Goal: Task Accomplishment & Management: Manage account settings

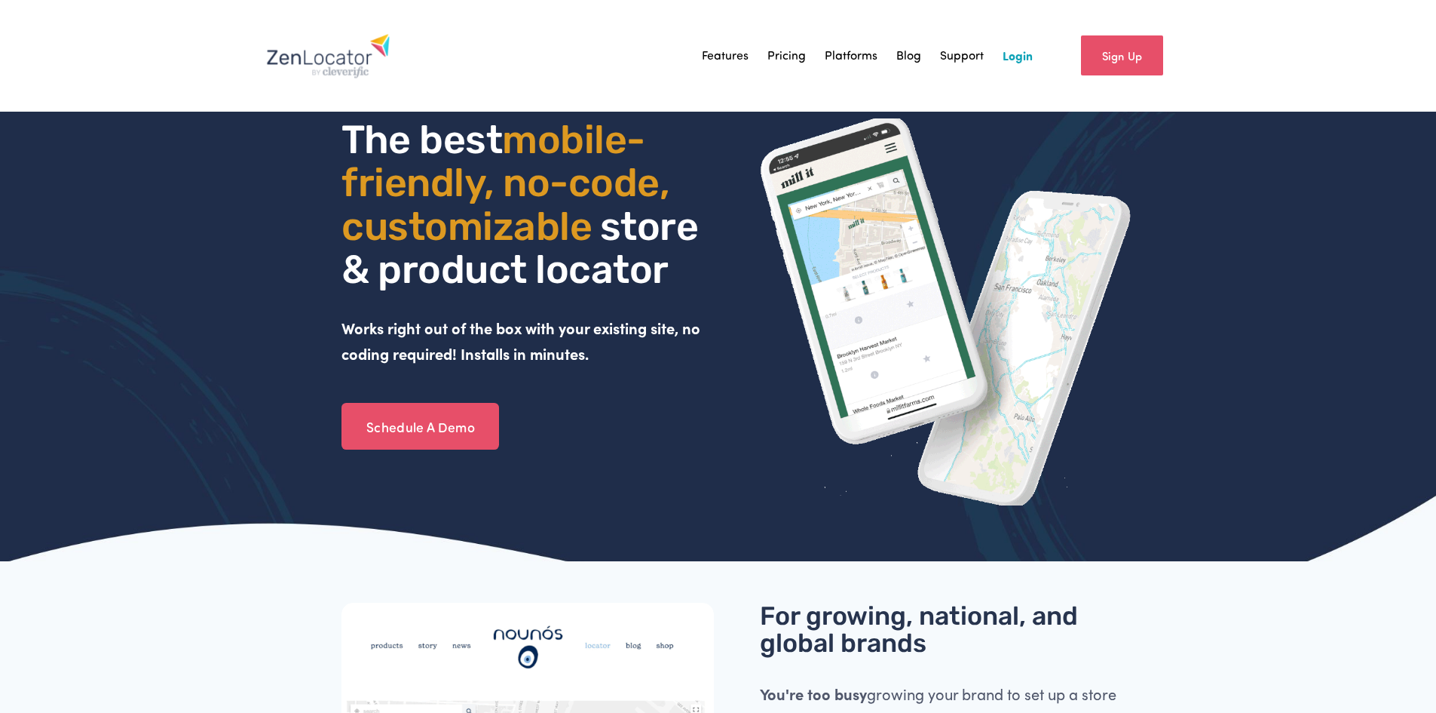
click at [1014, 49] on link "Login" at bounding box center [1018, 55] width 30 height 23
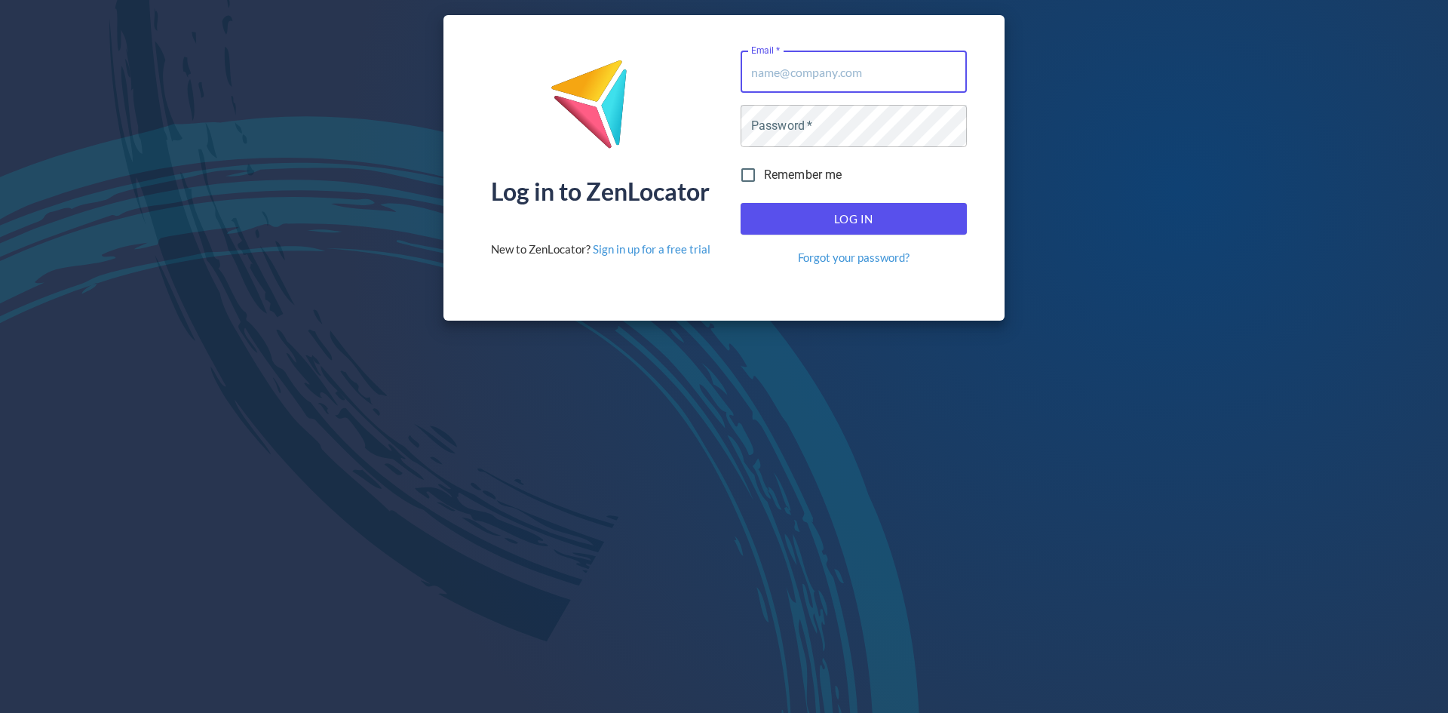
click at [854, 76] on input "Email   *" at bounding box center [853, 72] width 226 height 42
click at [864, 67] on input "Email   *" at bounding box center [853, 72] width 226 height 42
type input "alex@equisicecream.com"
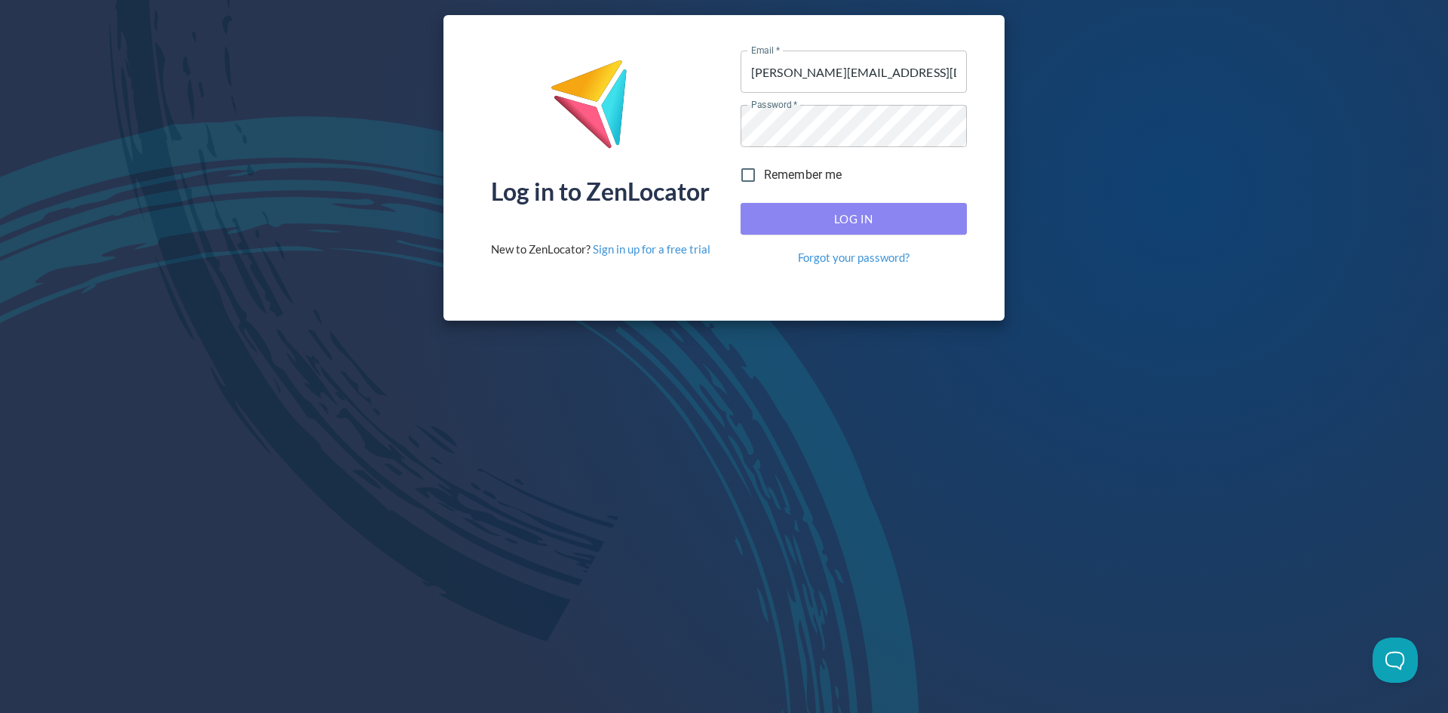
click at [851, 207] on button "Log In" at bounding box center [853, 219] width 226 height 32
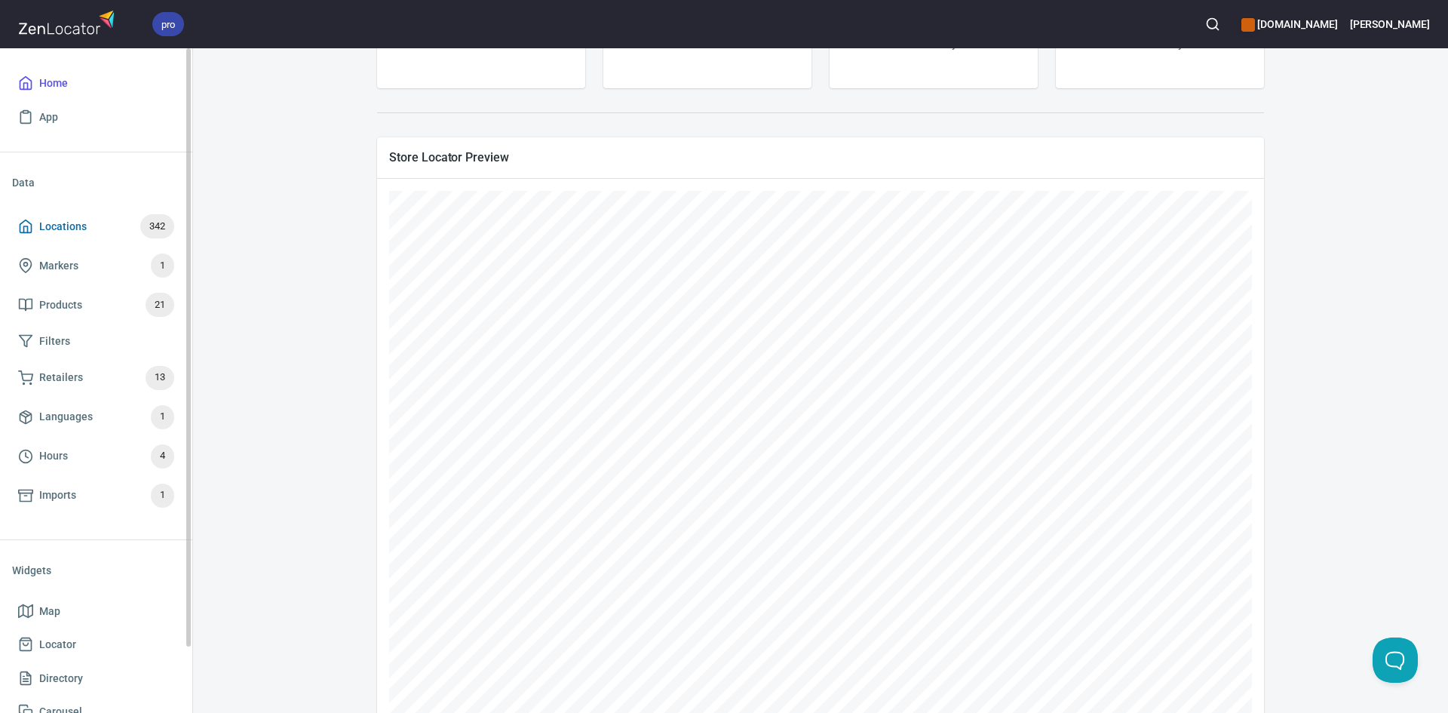
scroll to position [75, 0]
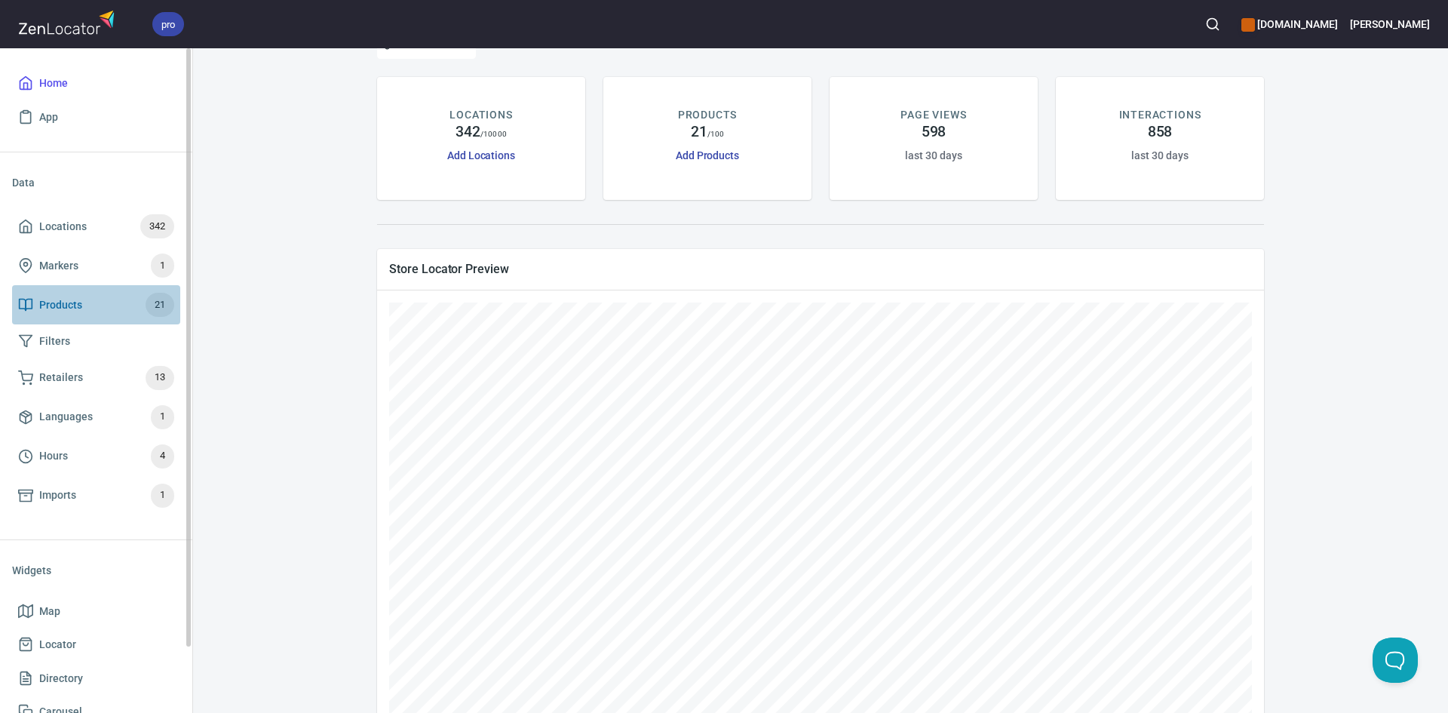
click at [112, 323] on link "Products 21" at bounding box center [96, 304] width 168 height 39
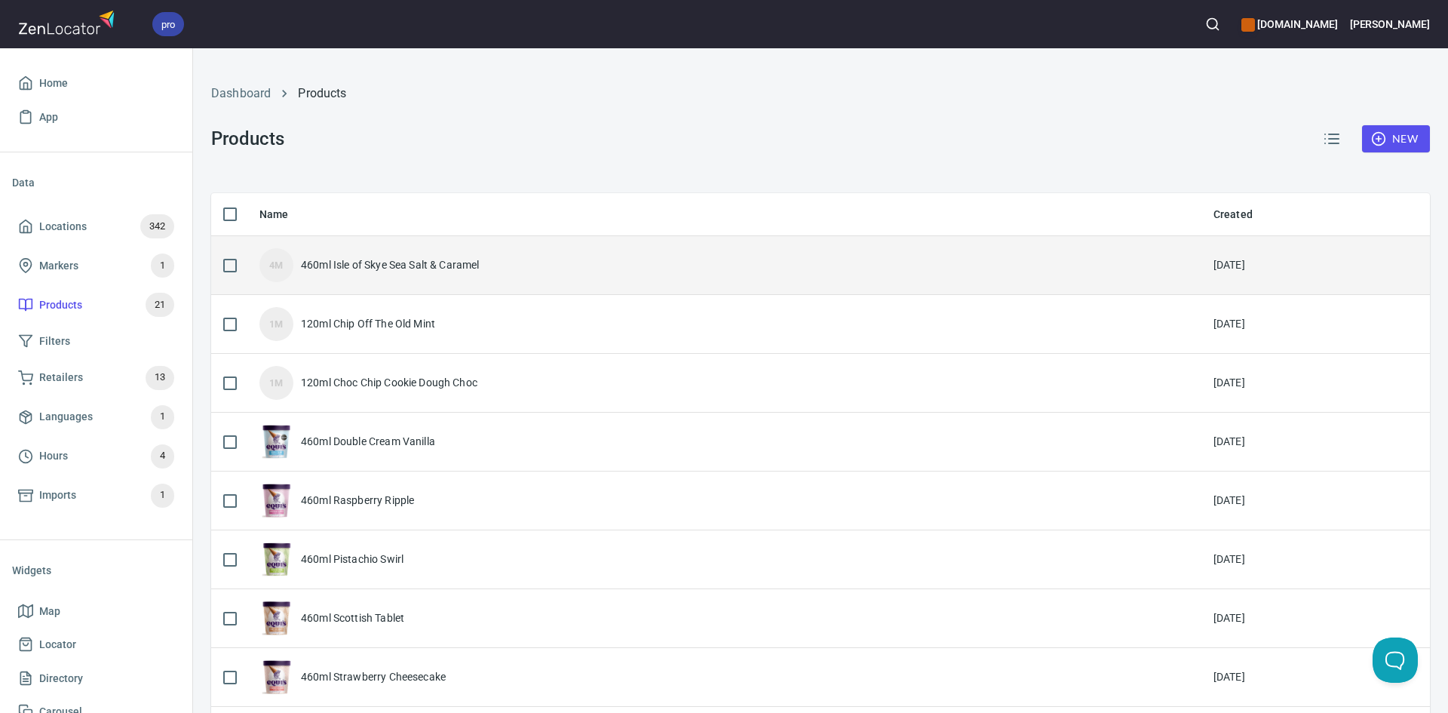
checkbox input "false"
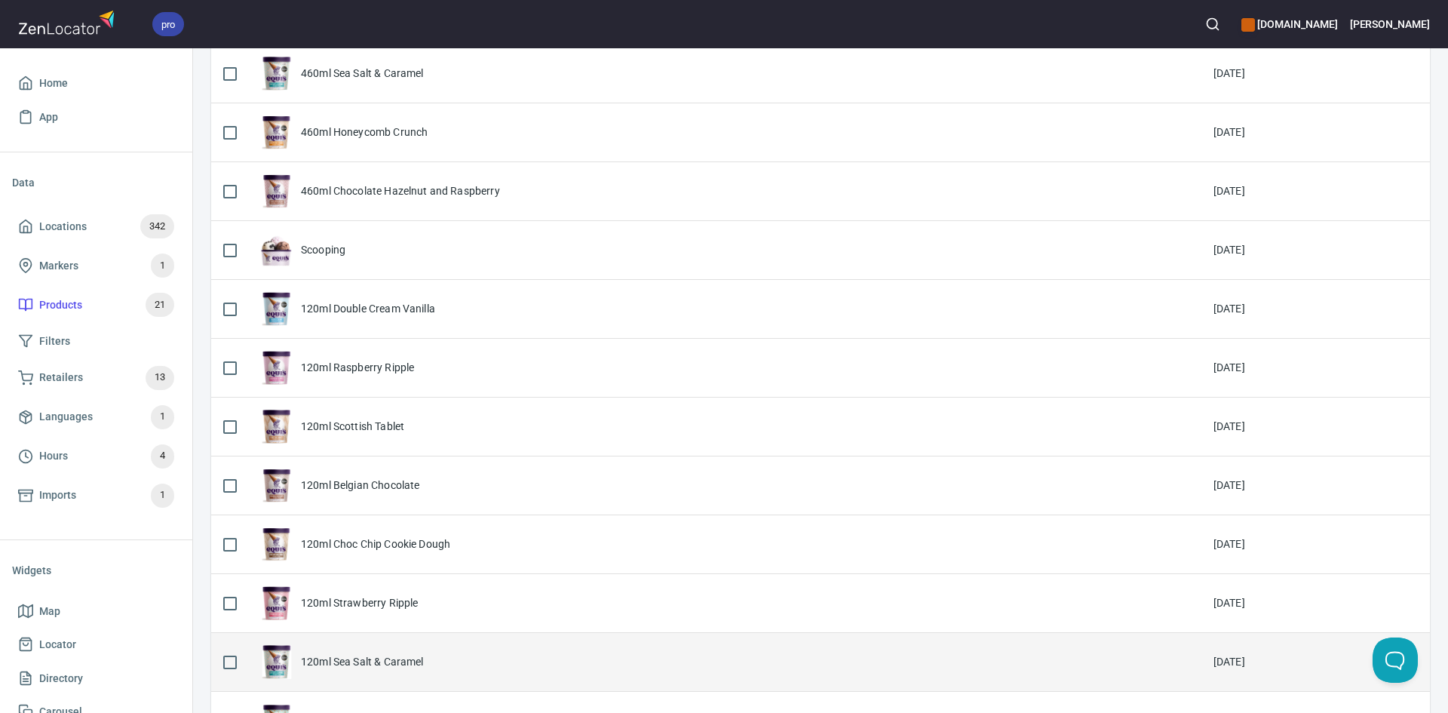
scroll to position [288, 0]
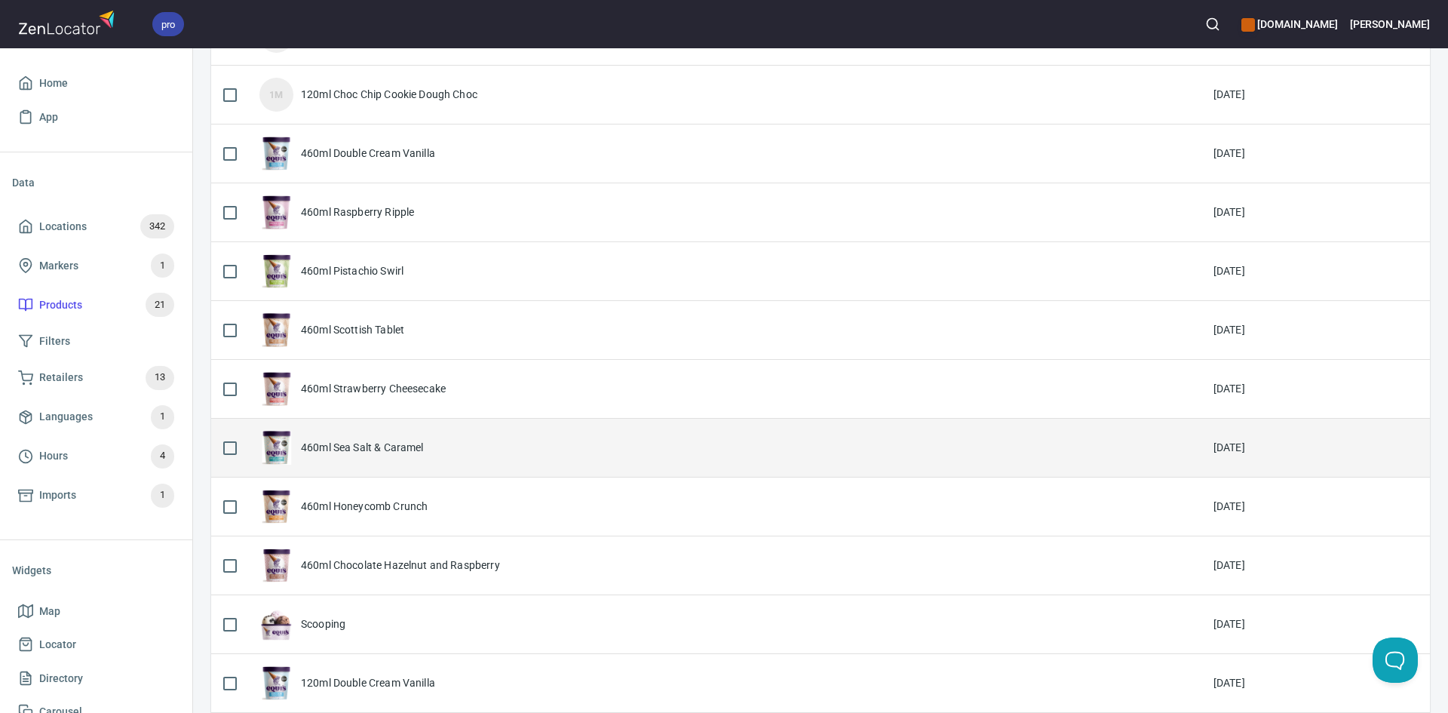
click at [628, 449] on div "460ml Sea Salt & Caramel" at bounding box center [724, 448] width 930 height 34
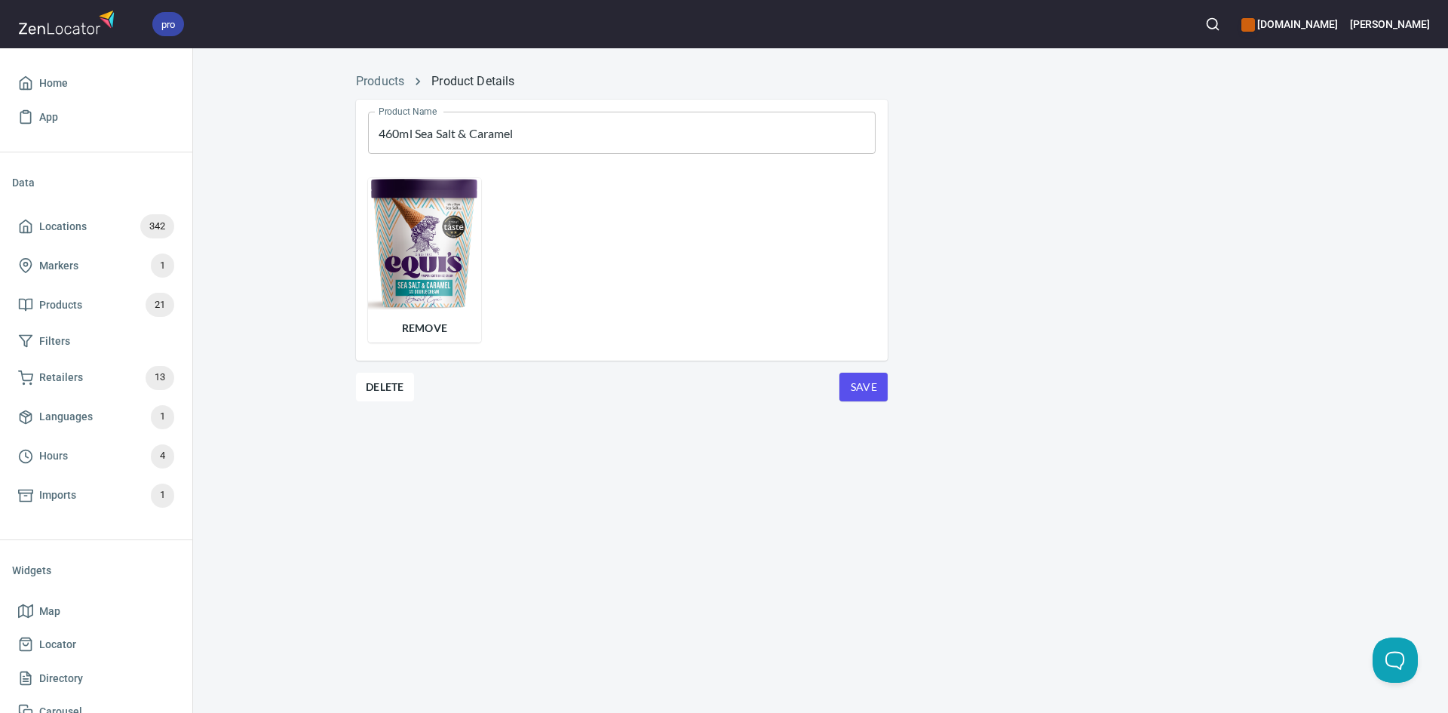
click at [416, 132] on input "460ml Sea Salt & Caramel" at bounding box center [621, 133] width 507 height 42
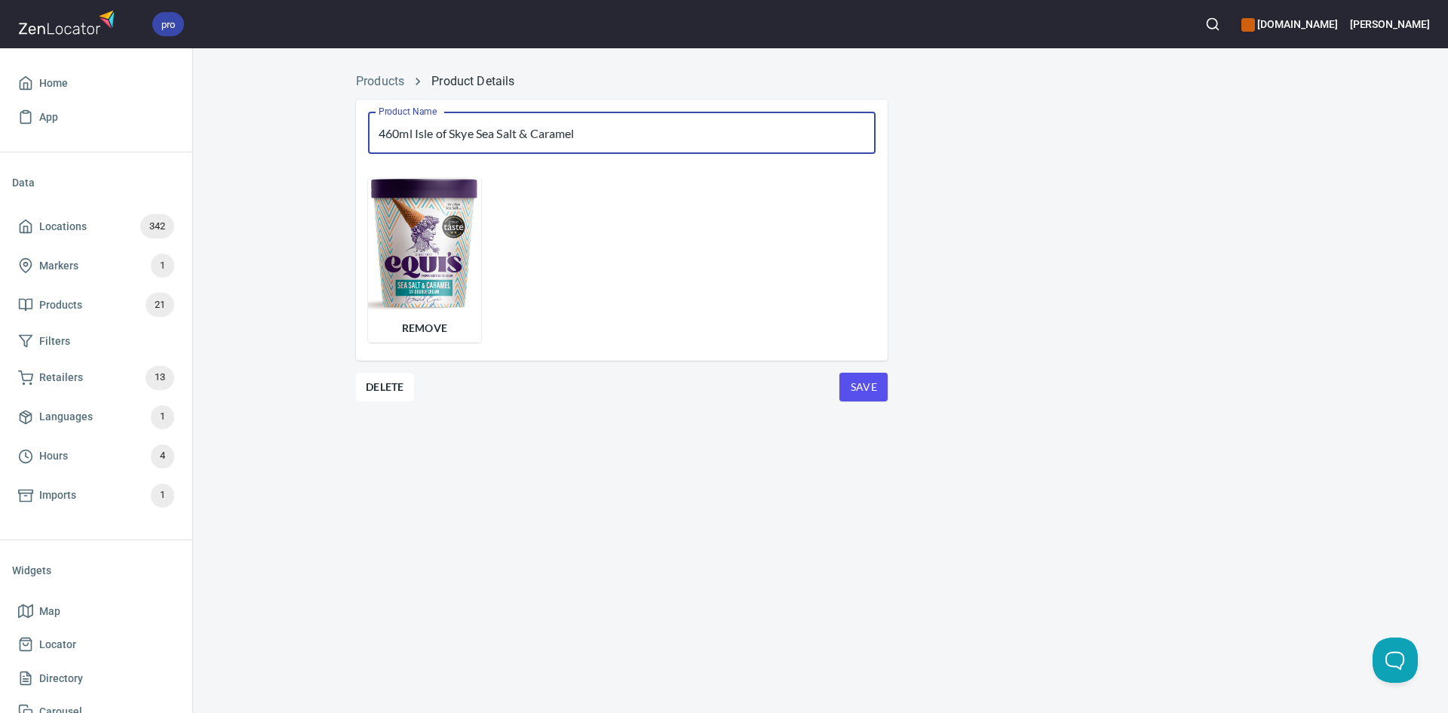
type input "460ml Isle of Skye Sea Salt & Caramel"
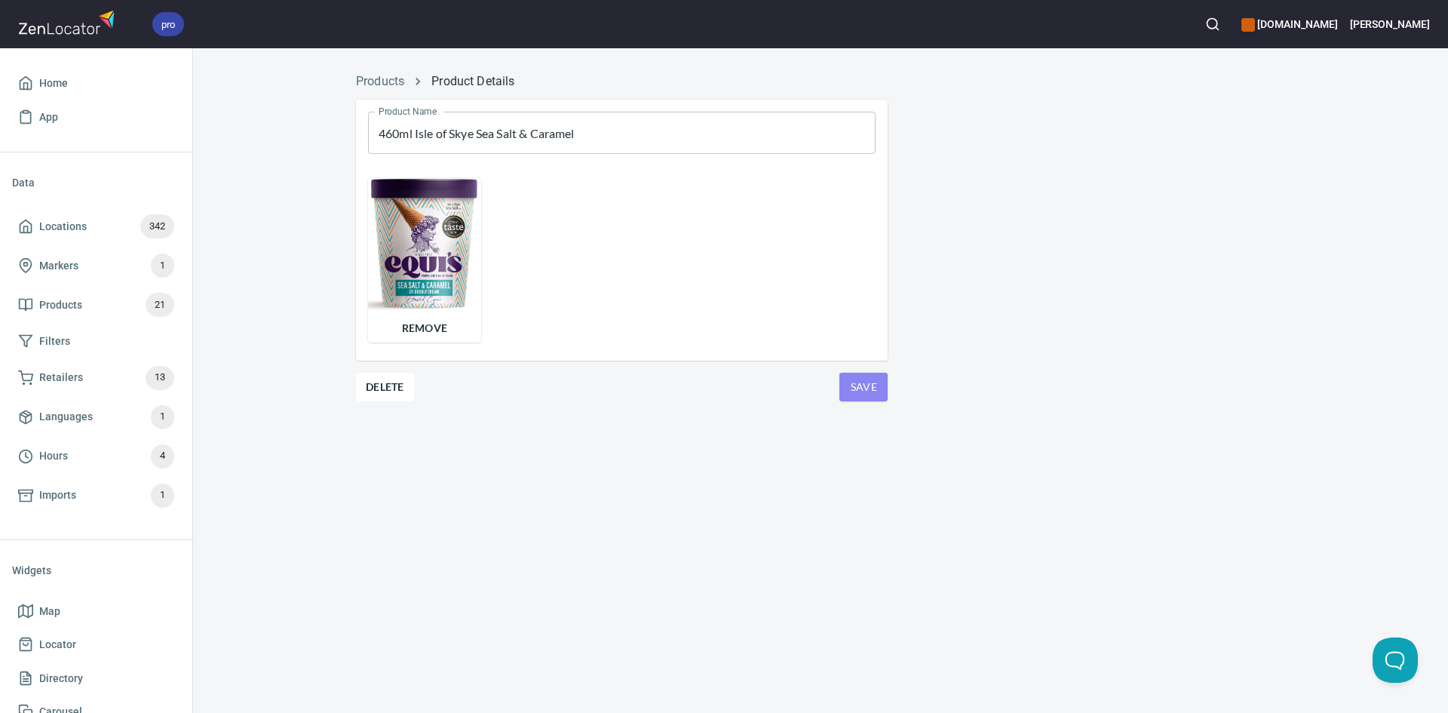
click at [855, 387] on span "Save" at bounding box center [863, 387] width 24 height 19
click at [364, 74] on link "Products" at bounding box center [380, 81] width 48 height 14
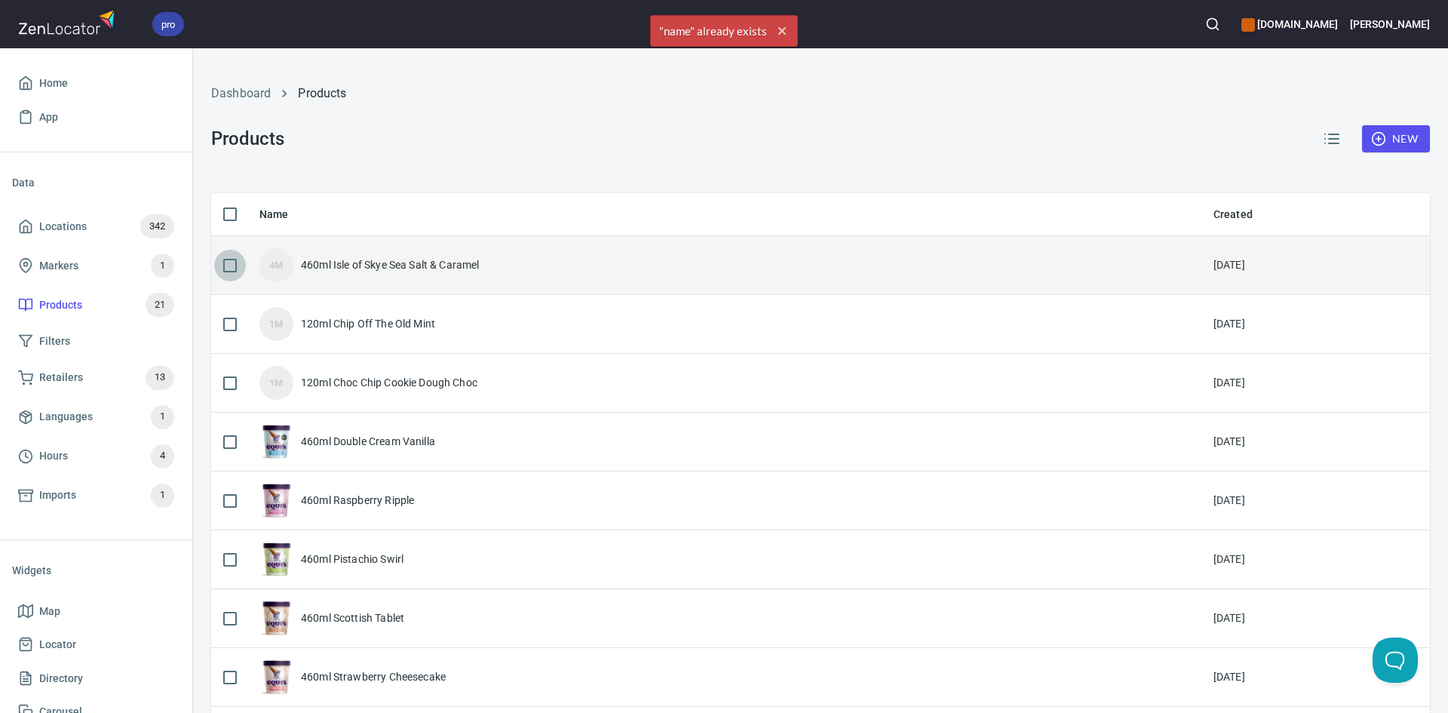
click at [234, 267] on input "checkbox" at bounding box center [230, 266] width 32 height 32
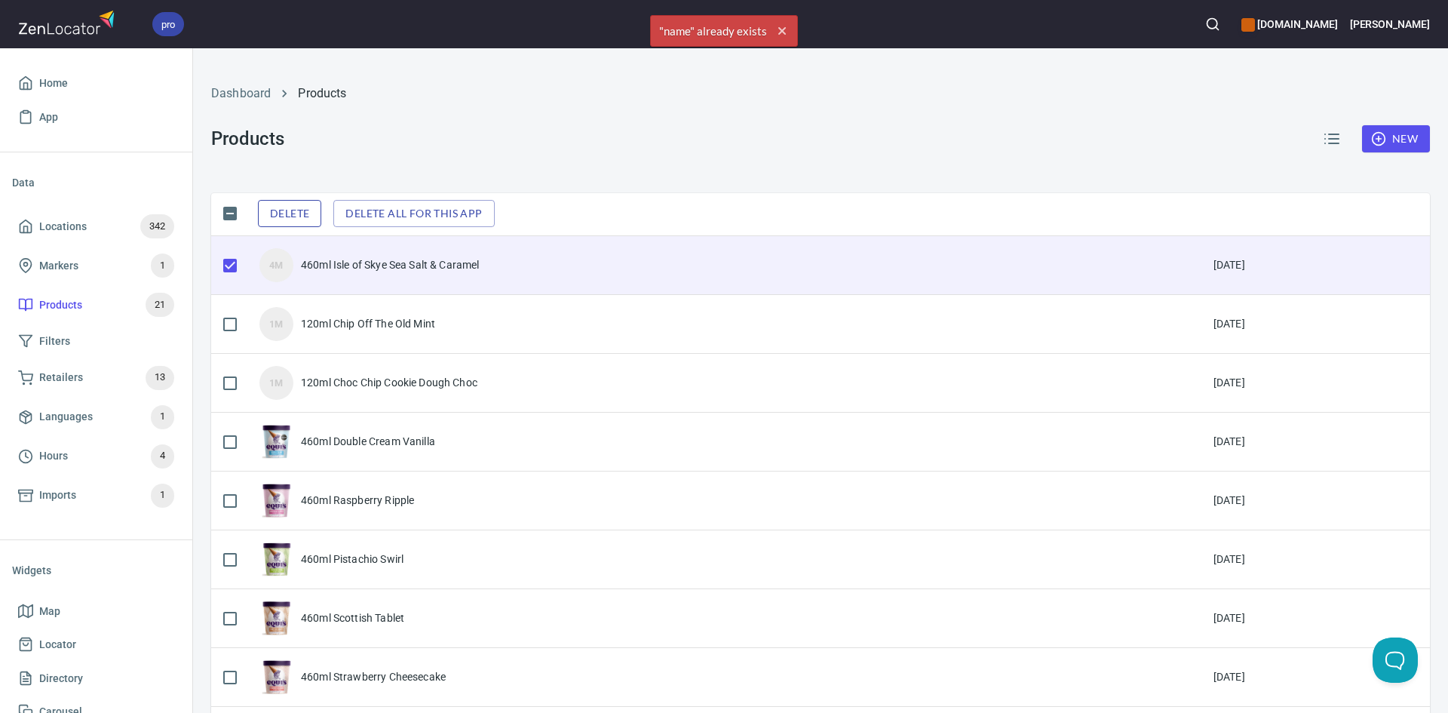
click at [317, 216] on button "Delete" at bounding box center [289, 214] width 63 height 28
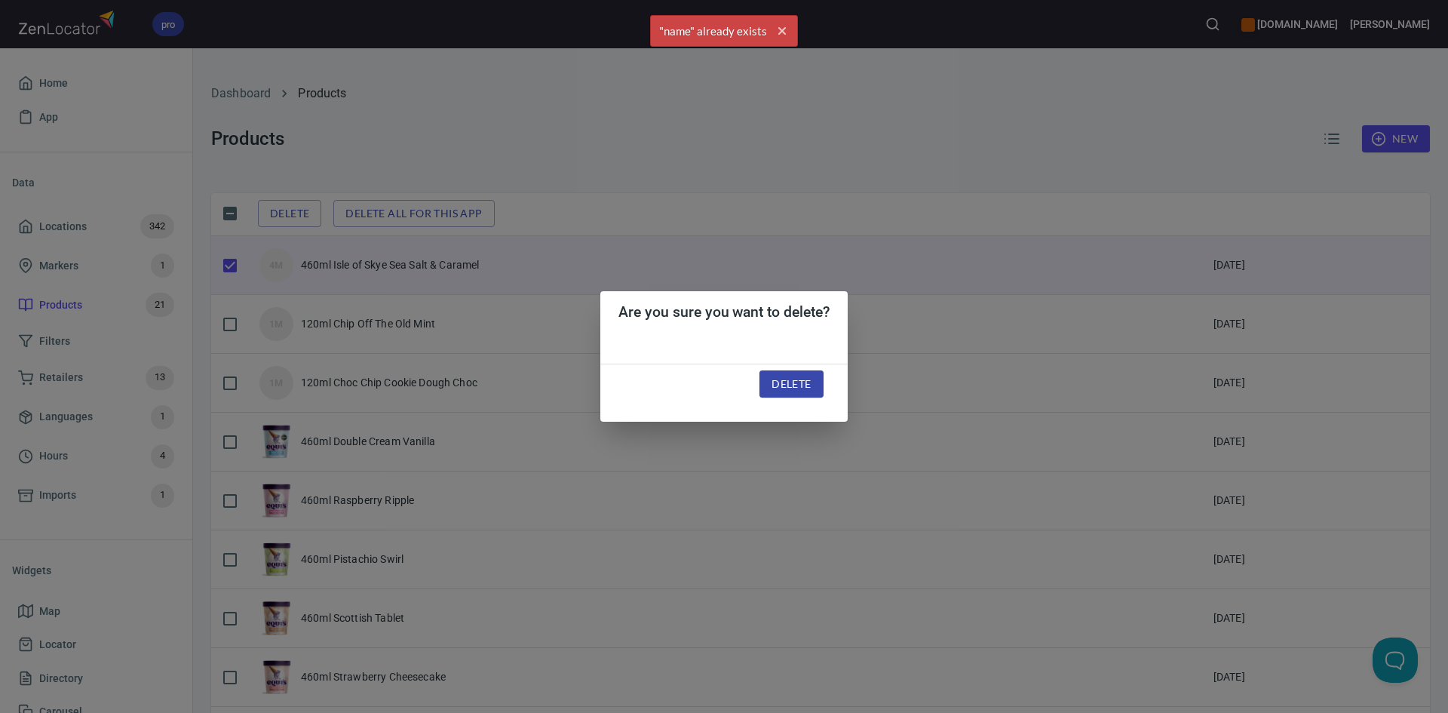
click at [786, 381] on span "Delete" at bounding box center [790, 384] width 39 height 19
checkbox input "false"
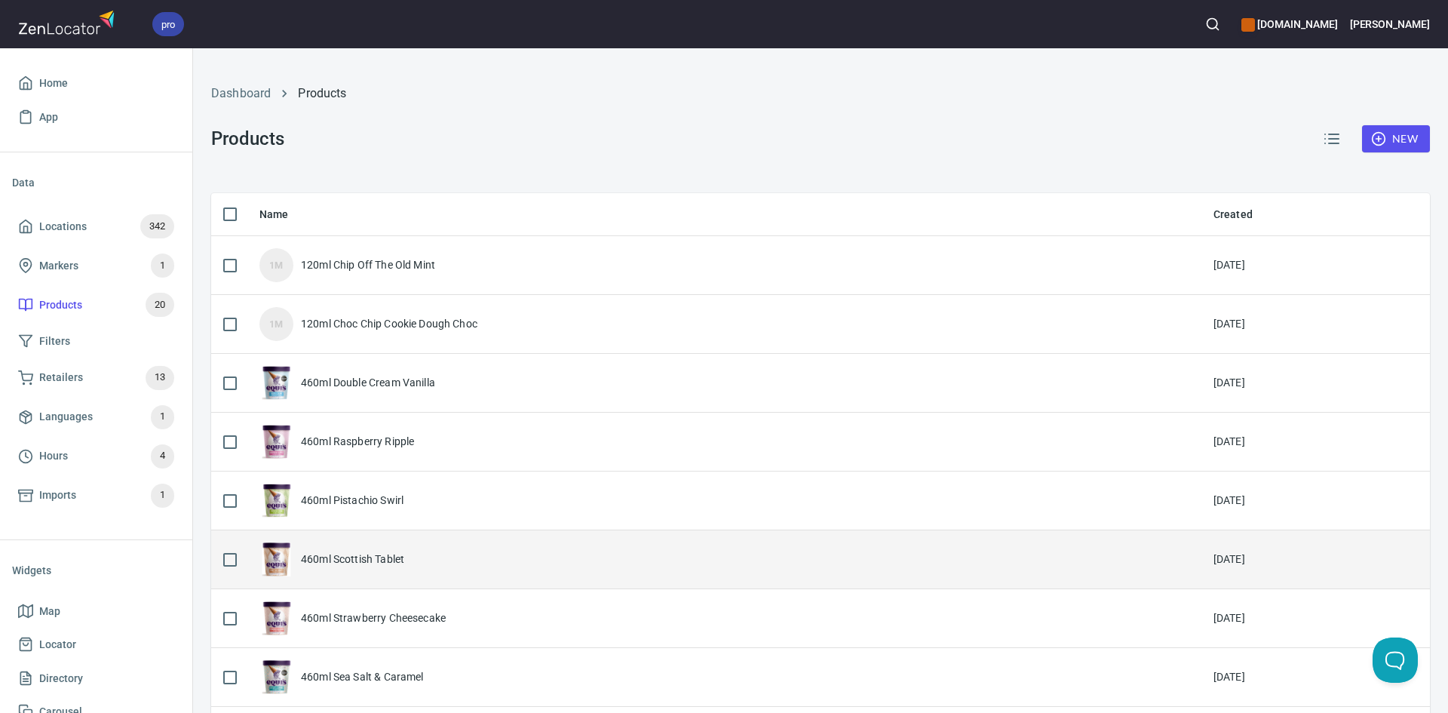
scroll to position [151, 0]
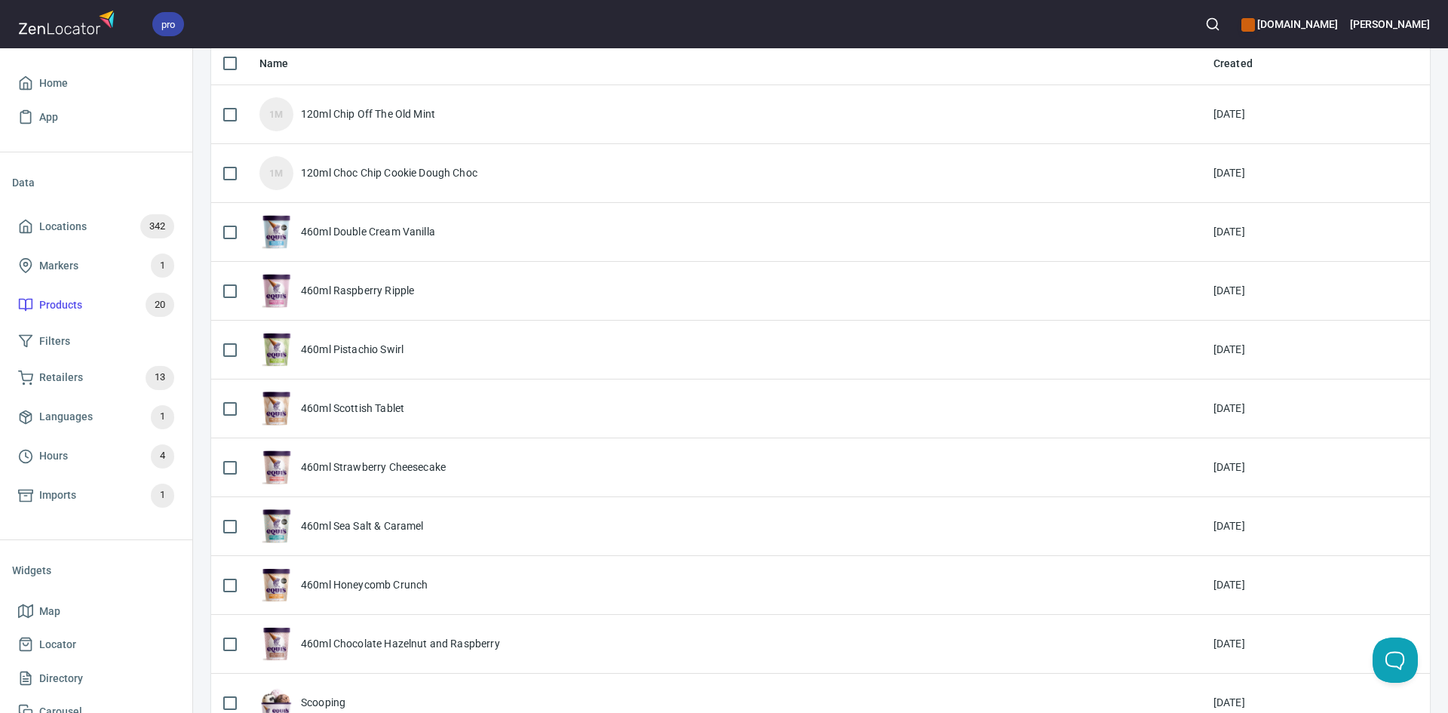
click at [319, 527] on div "460ml Sea Salt & Caramel" at bounding box center [362, 525] width 123 height 15
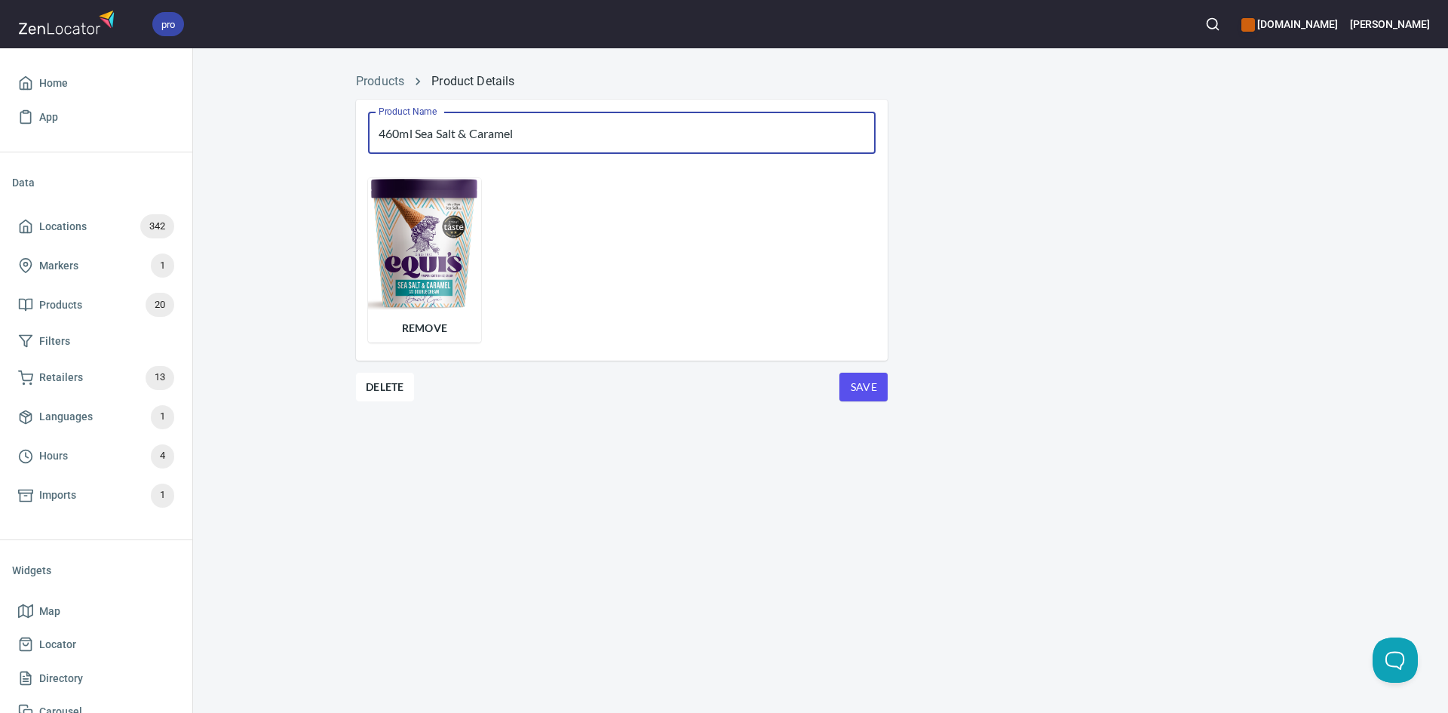
click at [414, 135] on input "460ml Sea Salt & Caramel" at bounding box center [621, 133] width 507 height 42
type input "460ml Isle of Skye Sea Salt & Caramel"
click at [853, 385] on span "Save" at bounding box center [863, 387] width 24 height 19
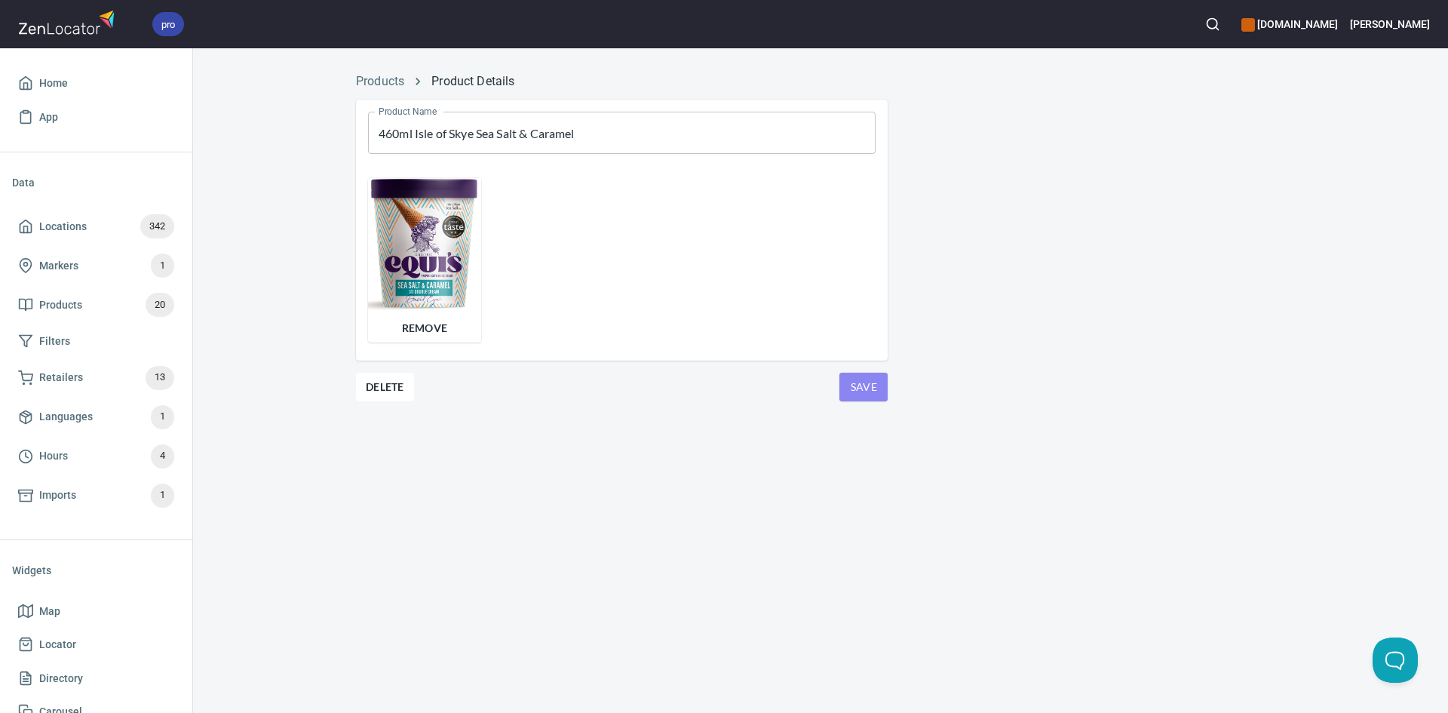
click at [853, 373] on button "Save" at bounding box center [863, 387] width 48 height 29
click at [385, 69] on div "Products Product Details" at bounding box center [820, 81] width 947 height 36
click at [395, 77] on link "Products" at bounding box center [380, 81] width 48 height 14
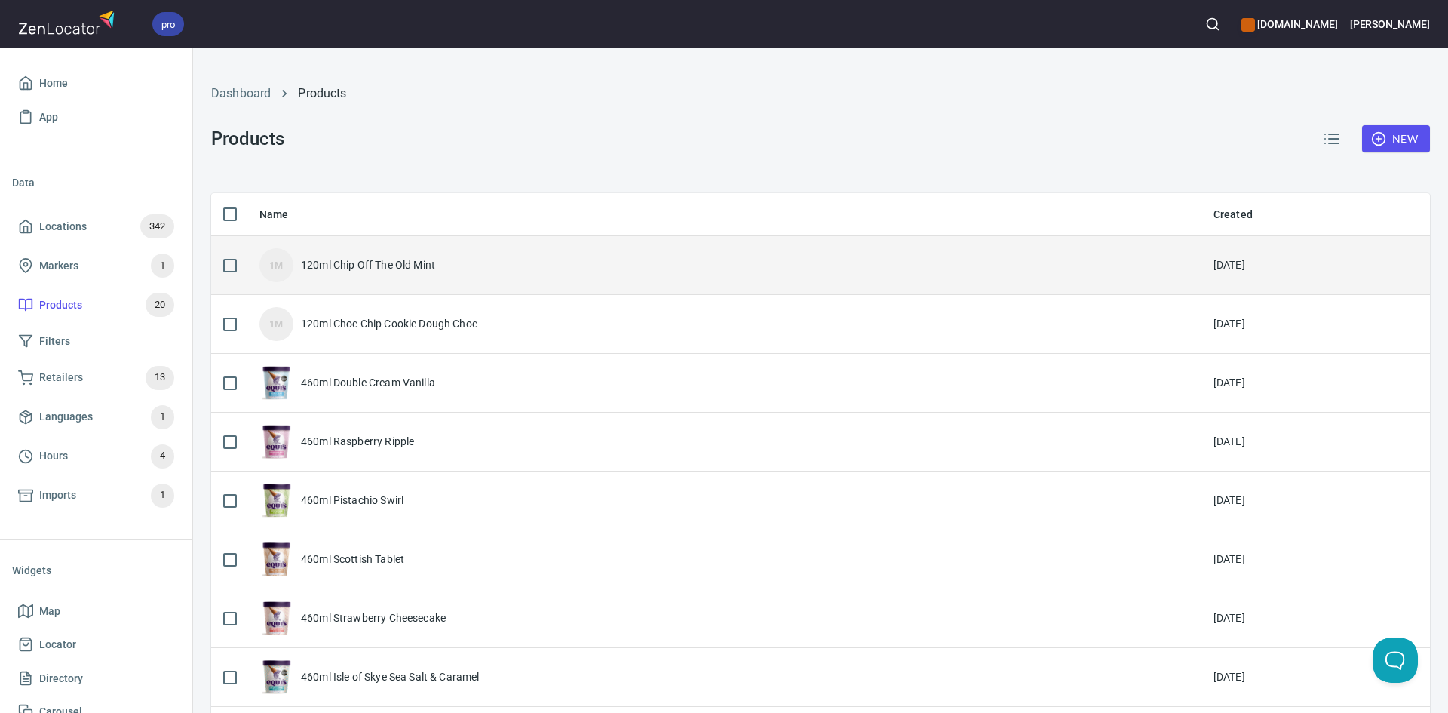
click at [232, 263] on input "checkbox" at bounding box center [230, 266] width 32 height 32
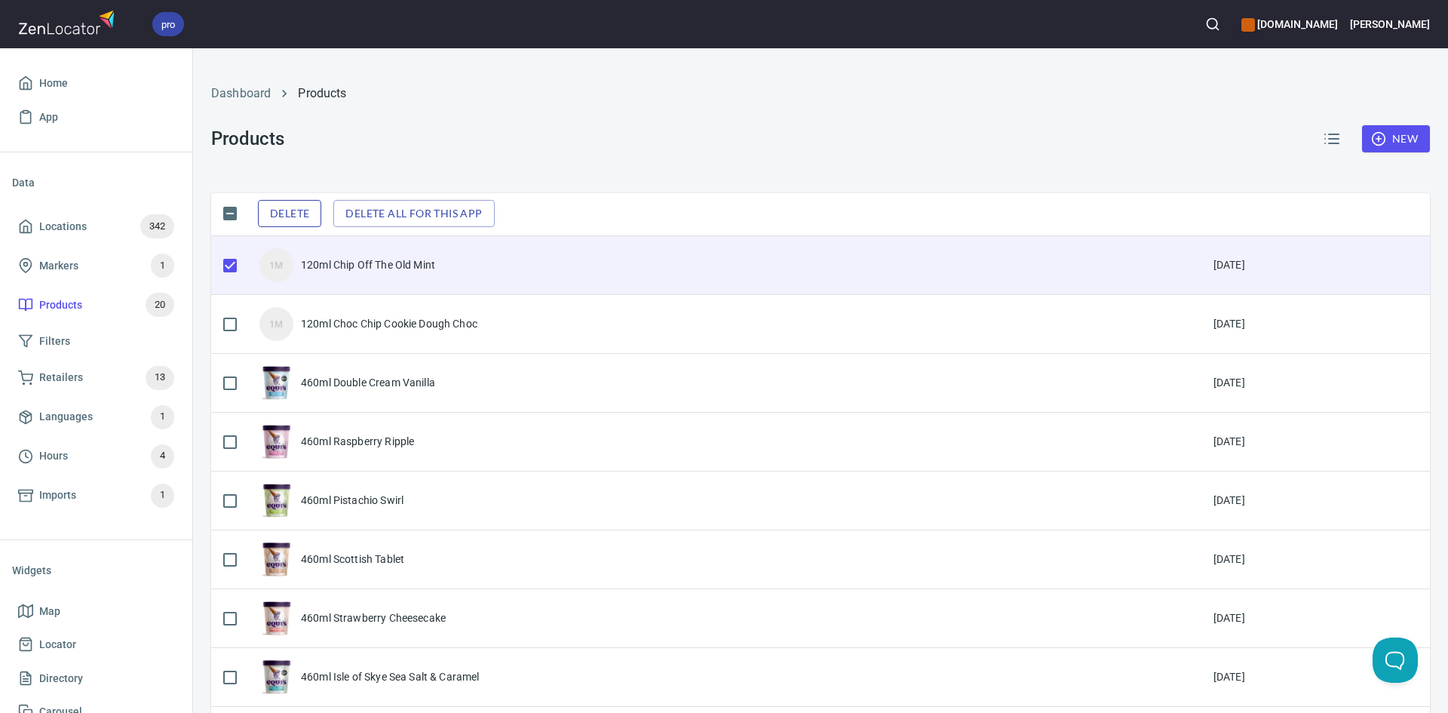
click at [305, 204] on span "Delete" at bounding box center [289, 213] width 39 height 19
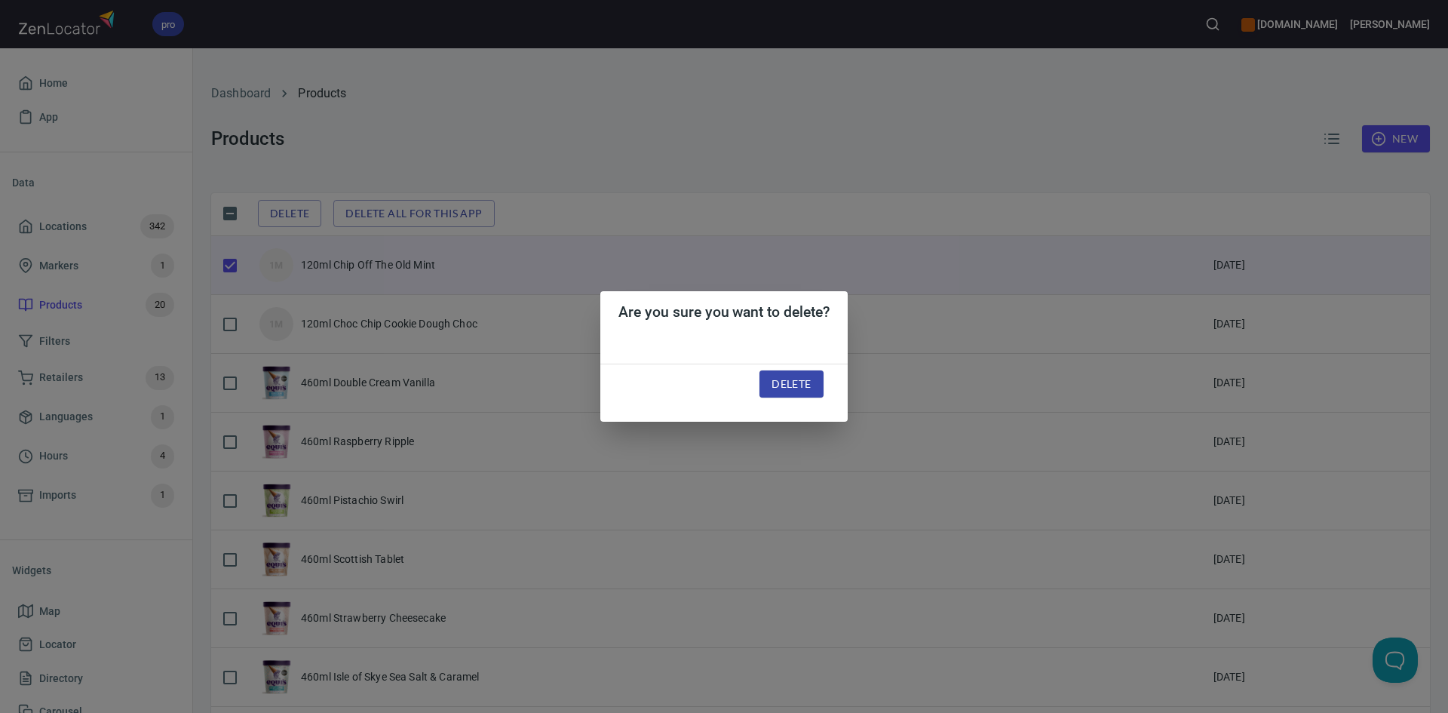
click at [783, 386] on span "Delete" at bounding box center [790, 384] width 39 height 19
checkbox input "false"
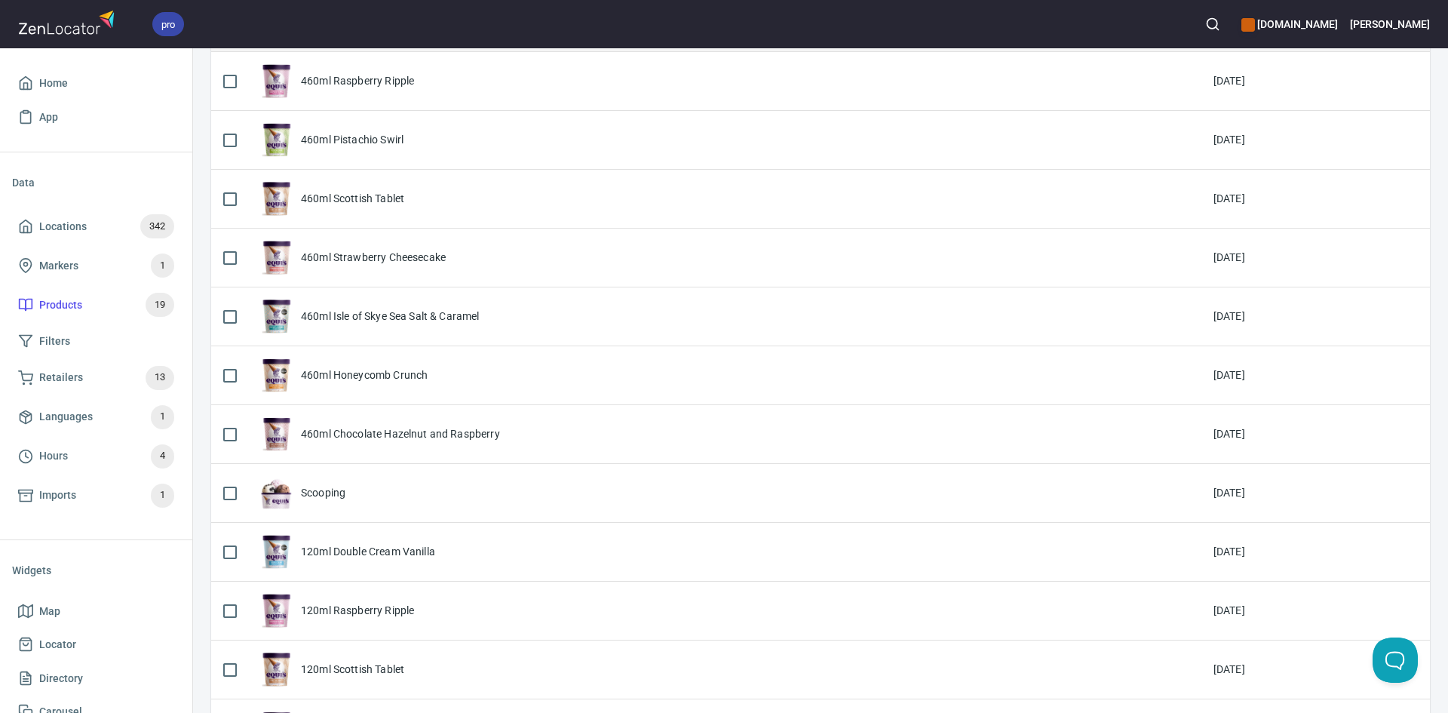
scroll to position [75, 0]
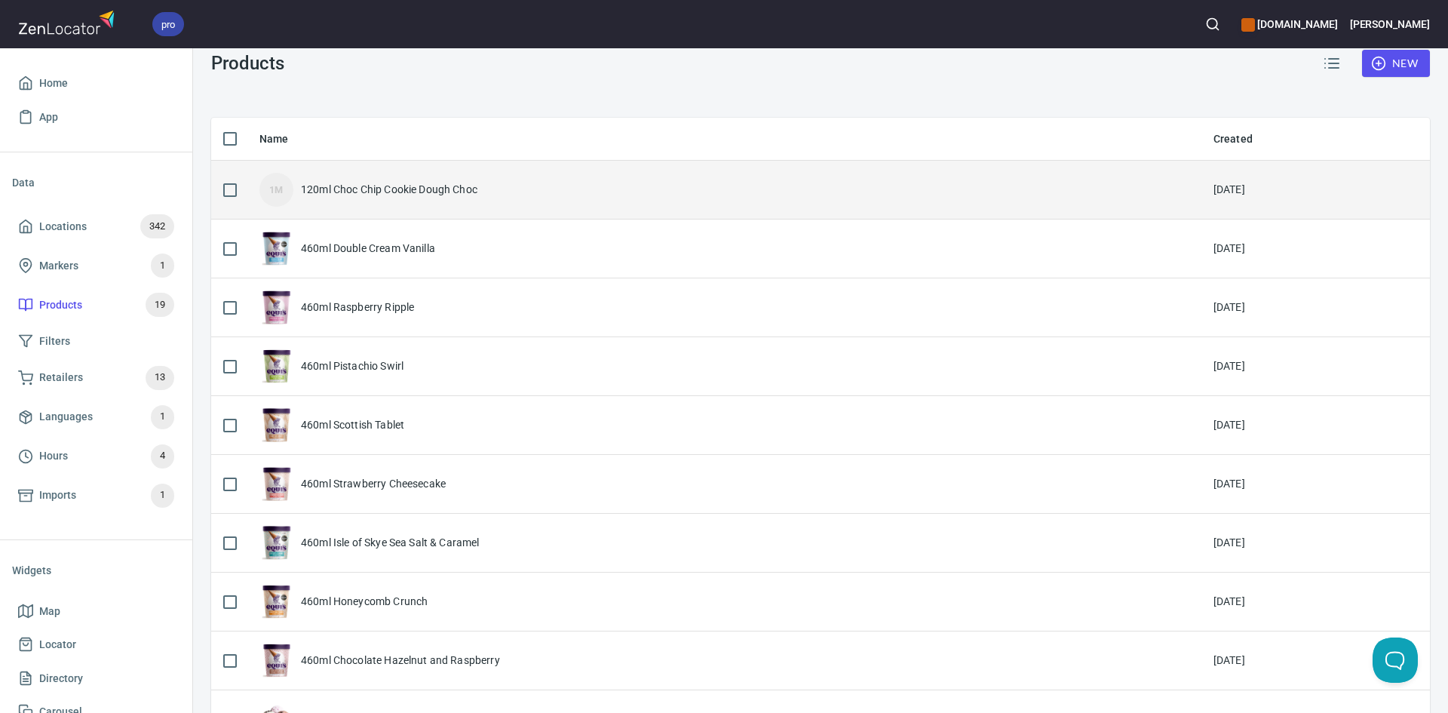
click at [237, 186] on input "checkbox" at bounding box center [230, 190] width 32 height 32
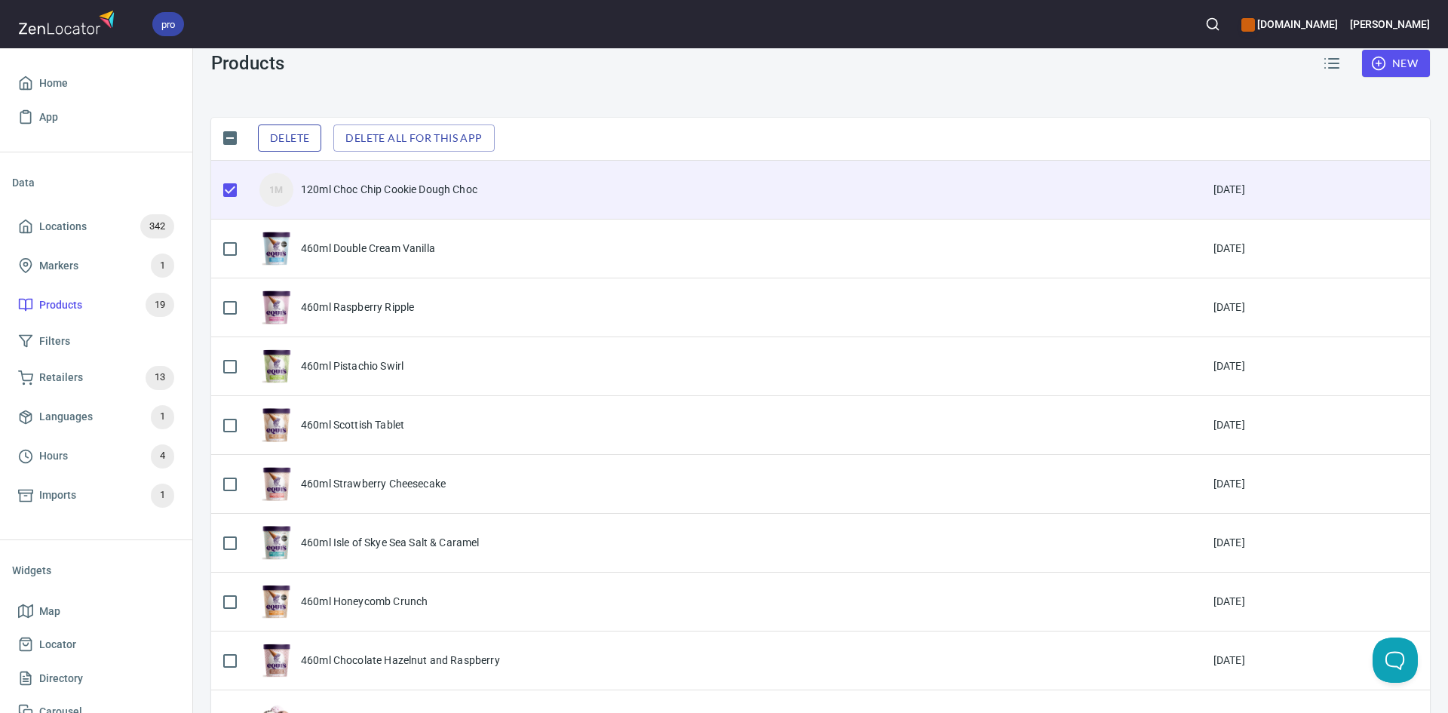
click at [299, 149] on button "Delete" at bounding box center [289, 138] width 63 height 28
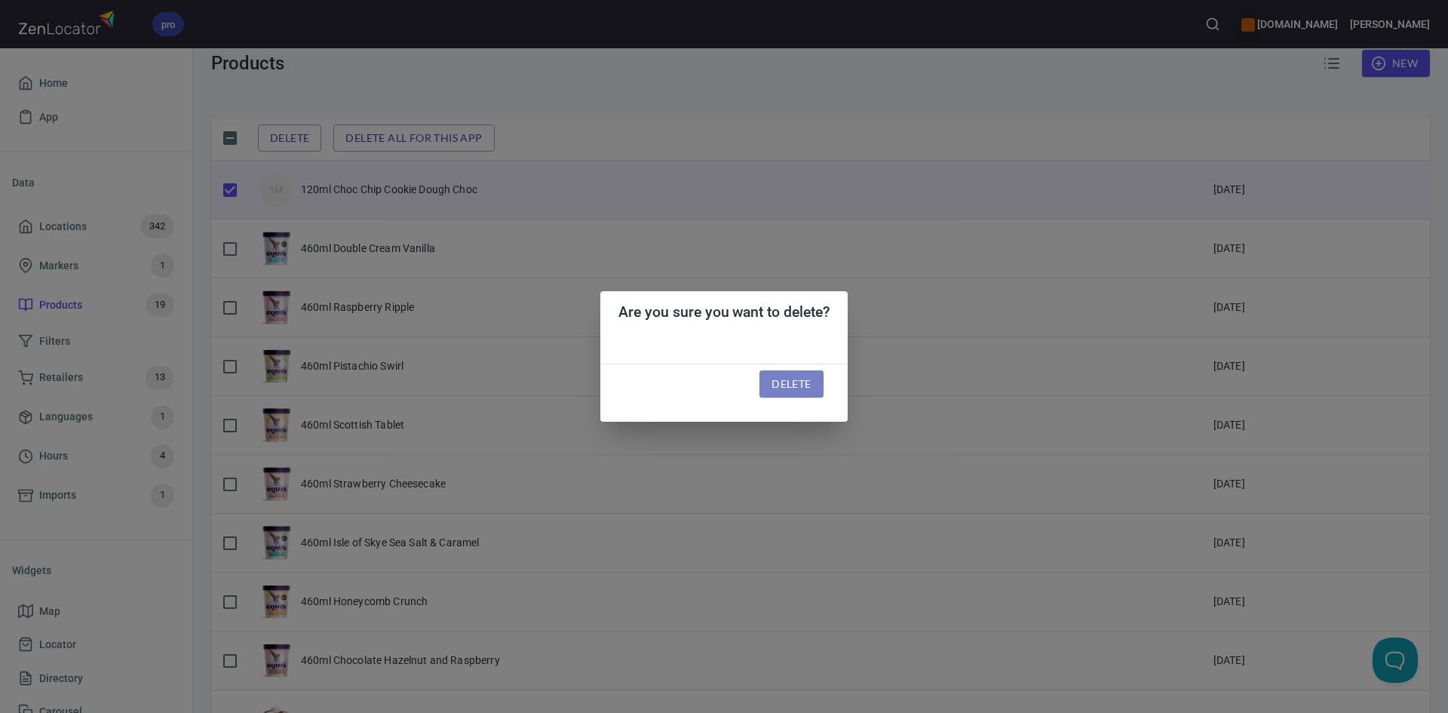
click at [791, 379] on span "Delete" at bounding box center [790, 384] width 39 height 19
checkbox input "false"
